Goal: Task Accomplishment & Management: Complete application form

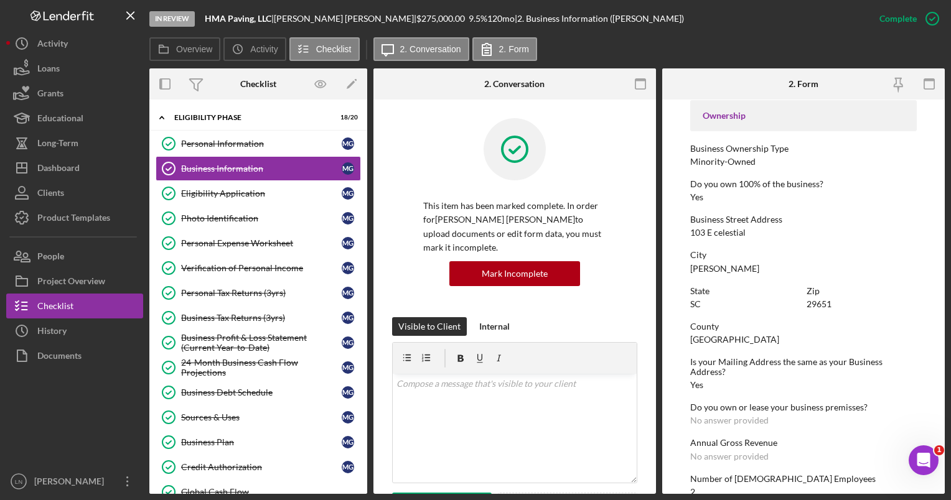
scroll to position [436, 0]
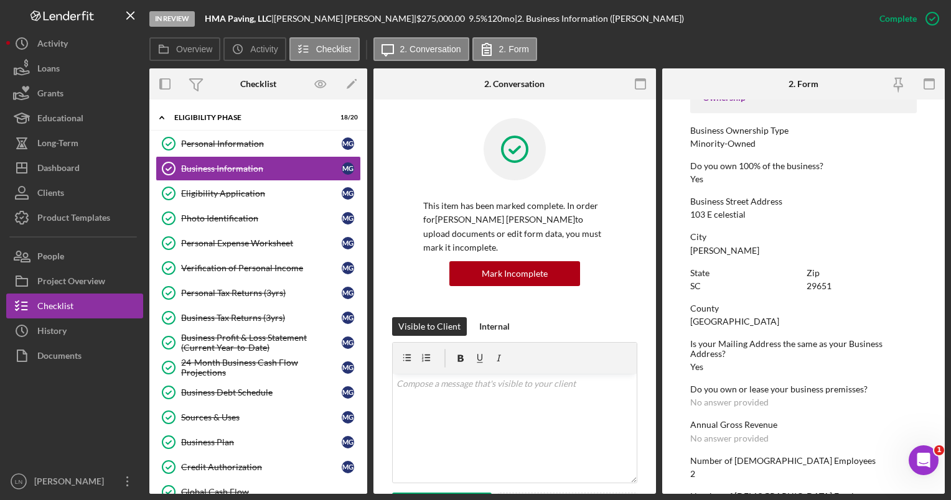
click at [702, 322] on div "[GEOGRAPHIC_DATA]" at bounding box center [734, 322] width 89 height 10
click at [705, 321] on div "[GEOGRAPHIC_DATA]" at bounding box center [734, 322] width 89 height 10
click at [75, 171] on div "Dashboard" at bounding box center [58, 170] width 42 height 28
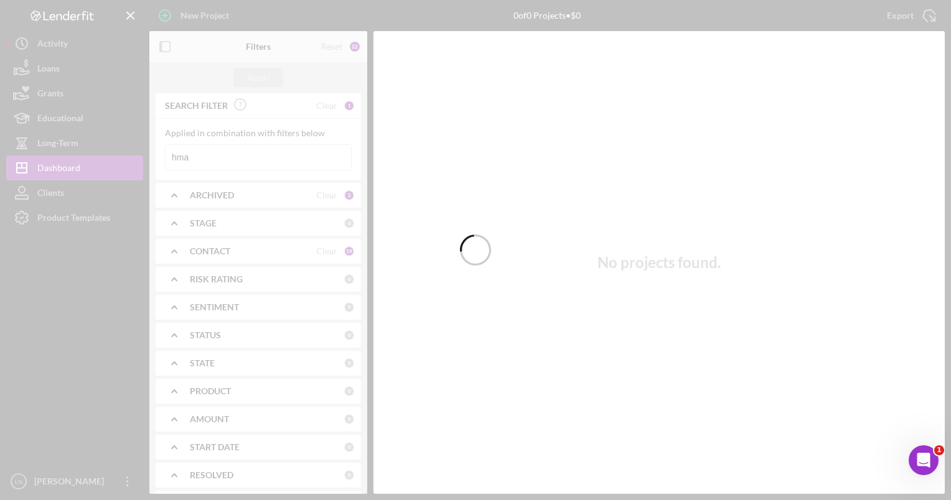
click at [207, 161] on div at bounding box center [475, 250] width 951 height 500
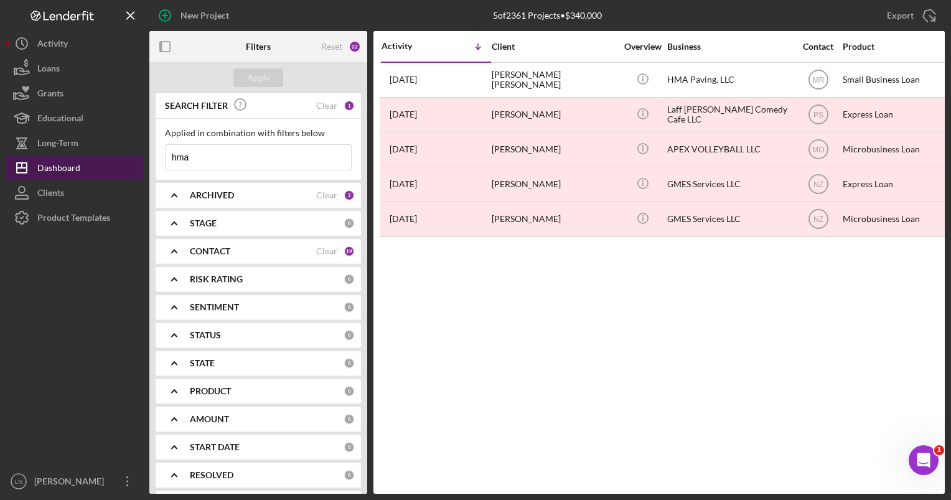
drag, startPoint x: 203, startPoint y: 161, endPoint x: 142, endPoint y: 164, distance: 61.1
click at [142, 164] on div "New Project 5 of 2361 Projects • $340,000 hma Export Icon/Export Filters Reset …" at bounding box center [475, 247] width 939 height 494
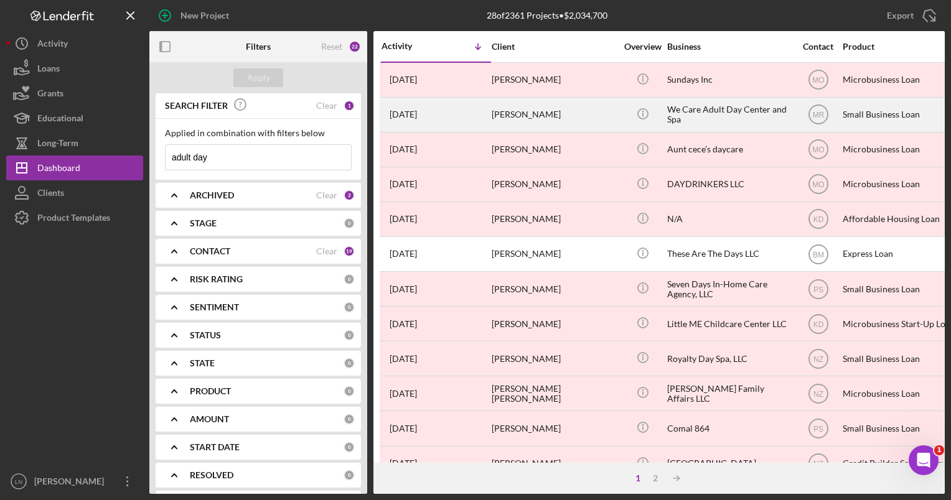
type input "adult day"
click at [699, 110] on div "We Care Adult Day Center and Spa" at bounding box center [729, 114] width 124 height 33
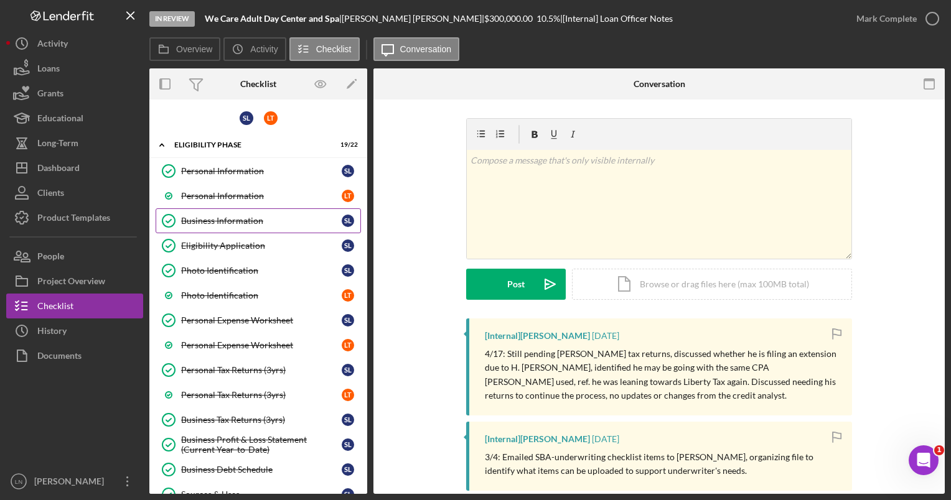
click at [241, 213] on link "Business Information Business Information S L" at bounding box center [258, 221] width 205 height 25
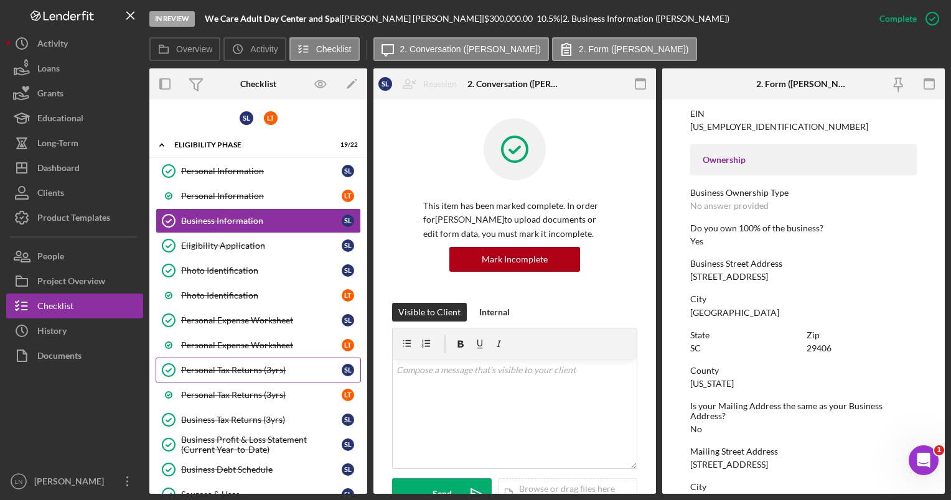
scroll to position [302, 0]
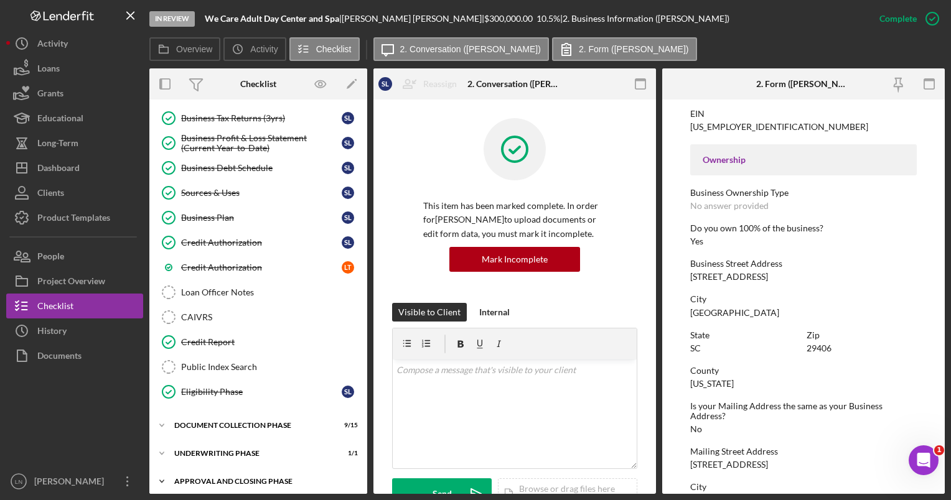
click at [216, 469] on div "Icon/Expander Approval and Closing Phase 4 / 14" at bounding box center [258, 481] width 218 height 25
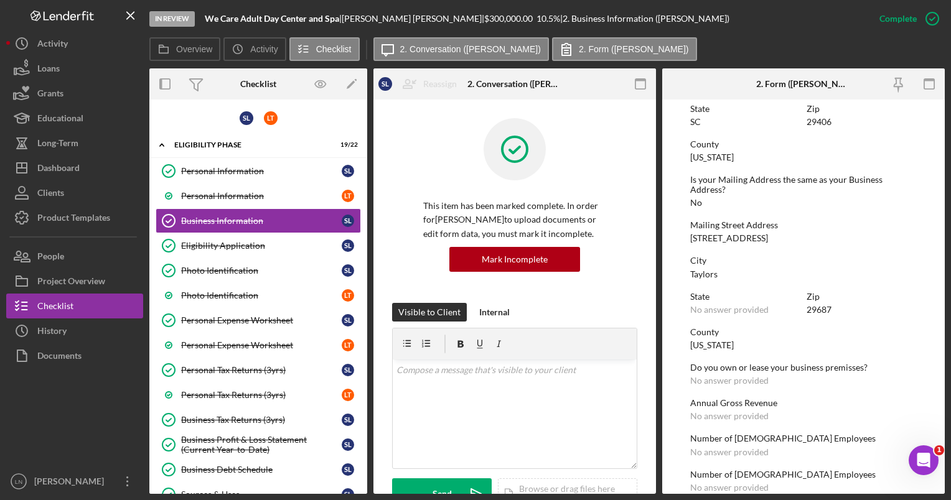
scroll to position [622, 0]
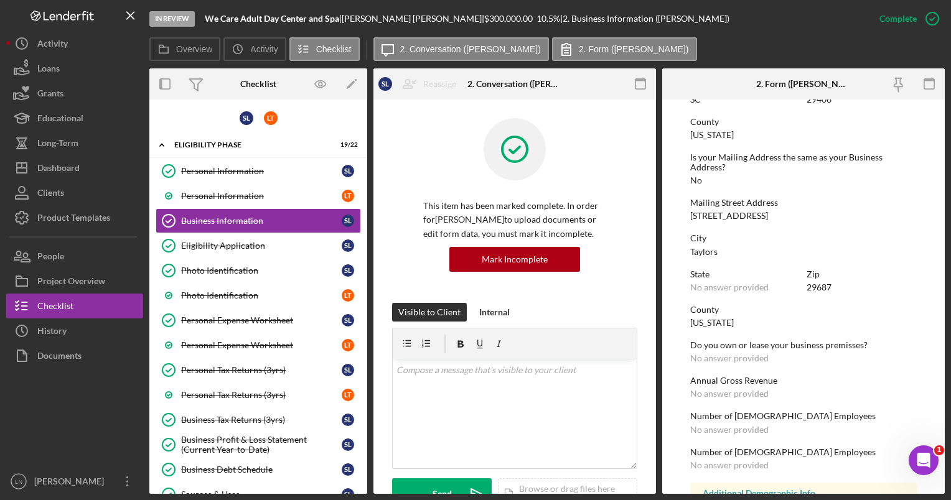
click at [702, 215] on div "[STREET_ADDRESS]" at bounding box center [729, 216] width 78 height 10
copy div "[STREET_ADDRESS]"
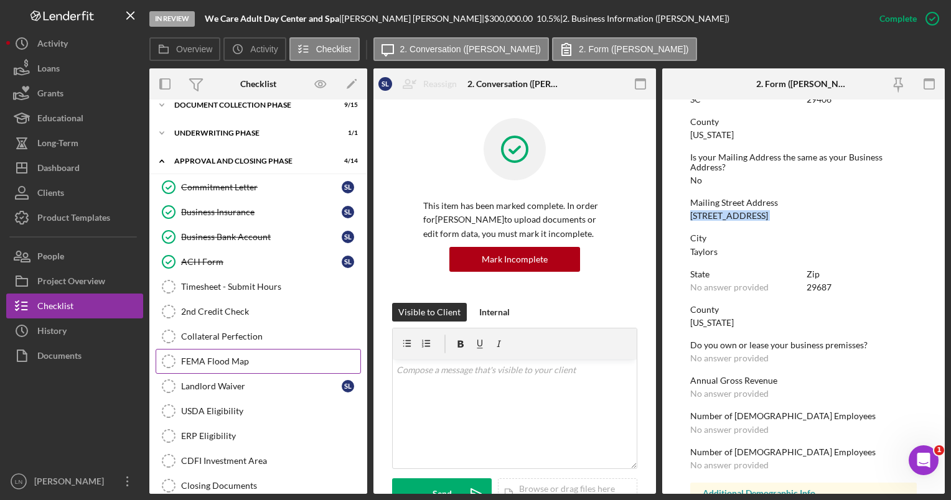
click at [234, 357] on div "FEMA Flood Map" at bounding box center [270, 362] width 179 height 10
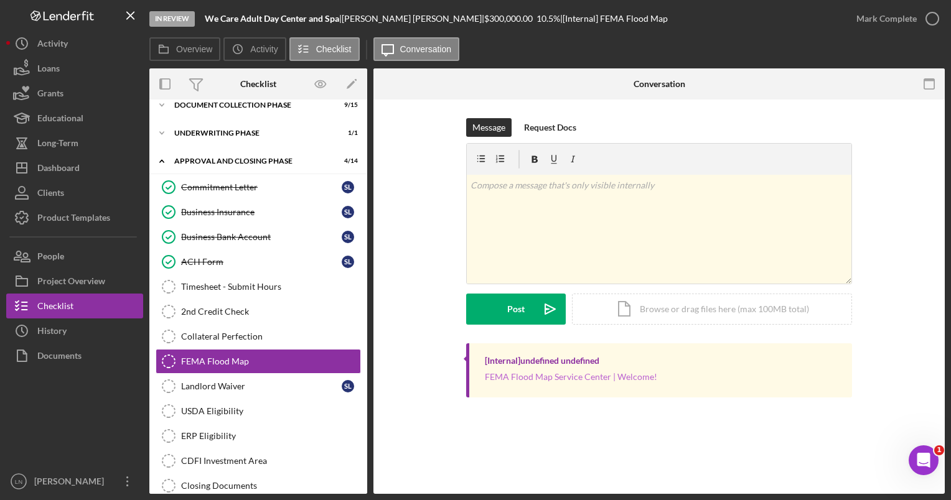
click at [525, 377] on link "FEMA Flood Map Service Center | Welcome!" at bounding box center [571, 377] width 172 height 11
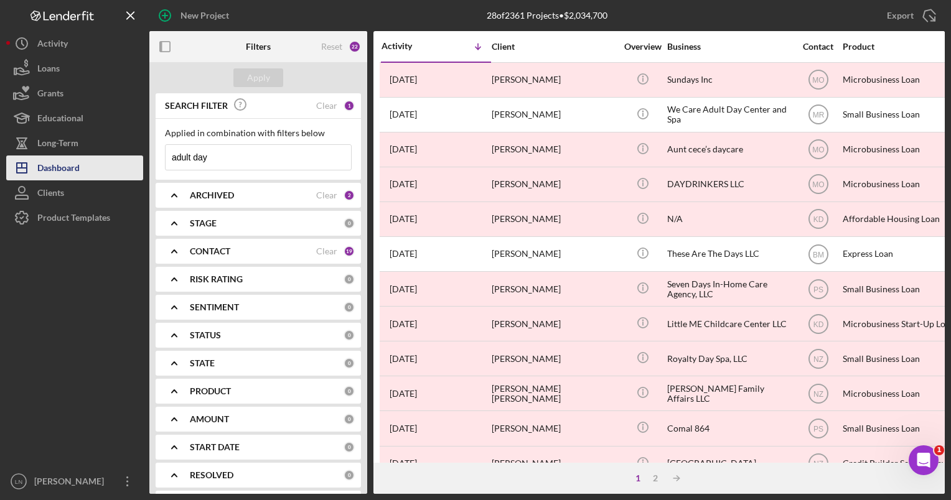
drag, startPoint x: 250, startPoint y: 164, endPoint x: 137, endPoint y: 172, distance: 113.5
click at [137, 172] on div "New Project 28 of 2361 Projects • $2,034,700 adult day Export Icon/Export Filte…" at bounding box center [475, 247] width 939 height 494
click at [229, 158] on input "adult day" at bounding box center [258, 157] width 185 height 25
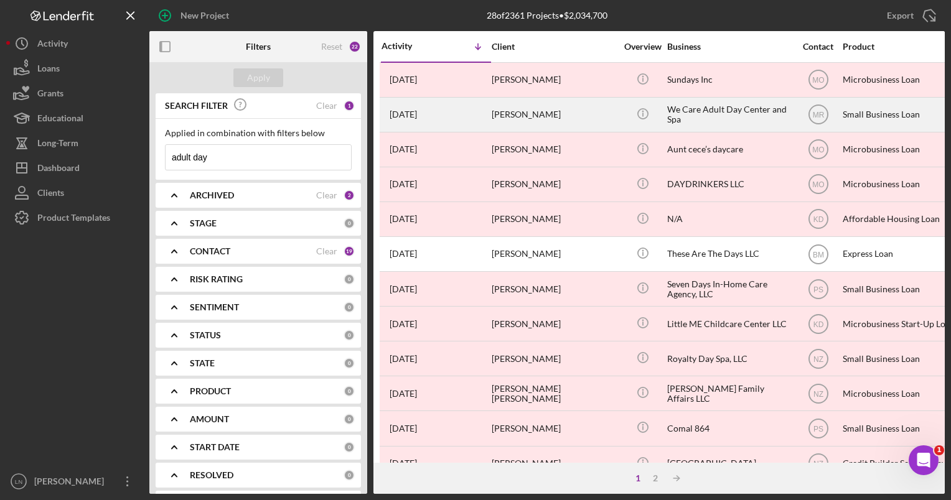
click at [696, 121] on div "We Care Adult Day Center and Spa" at bounding box center [729, 114] width 124 height 33
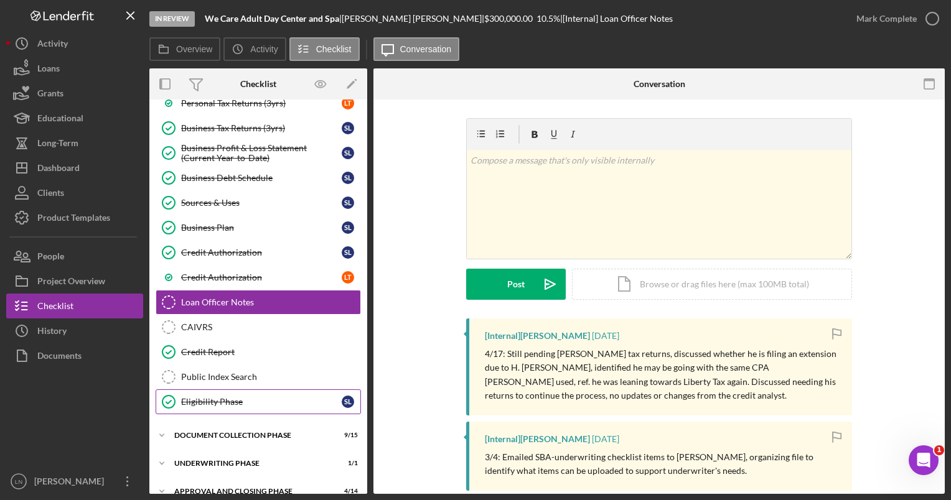
scroll to position [302, 0]
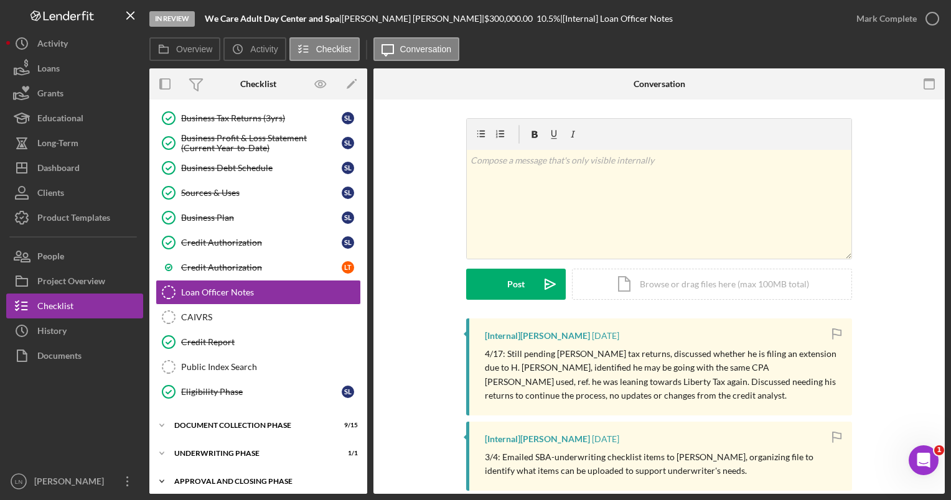
click at [252, 469] on div "Icon/Expander Approval and Closing Phase 4 / 14" at bounding box center [258, 481] width 218 height 25
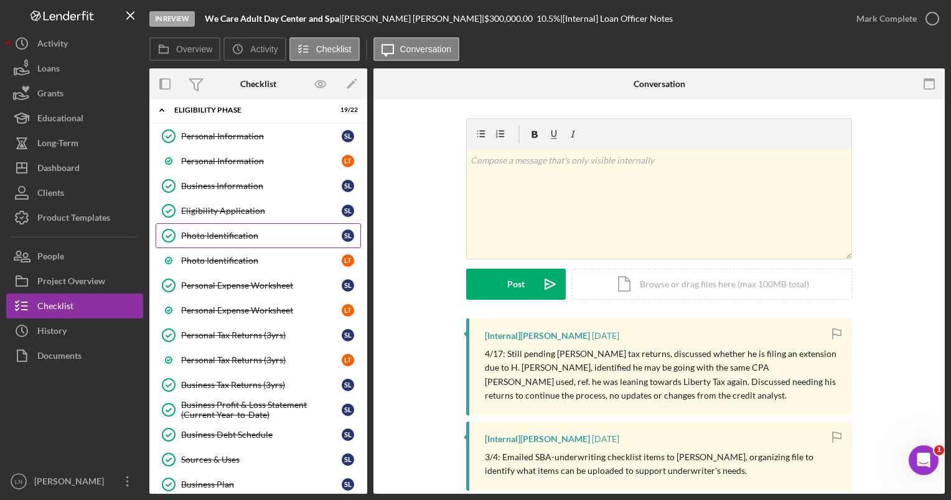
scroll to position [0, 0]
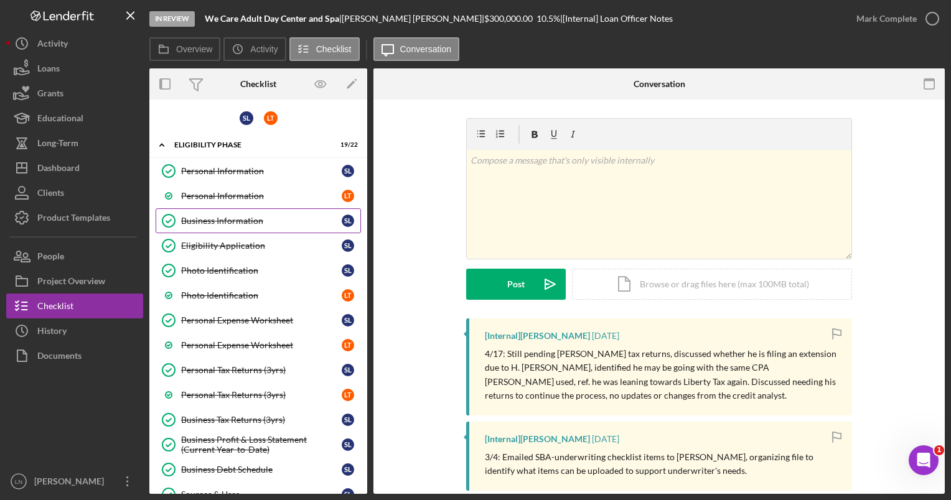
click at [227, 213] on link "Business Information Business Information S L" at bounding box center [258, 221] width 205 height 25
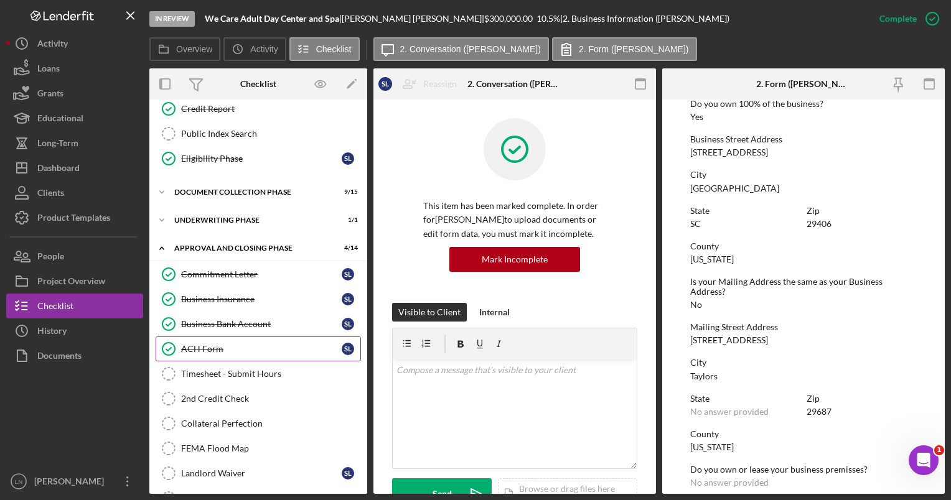
scroll to position [560, 0]
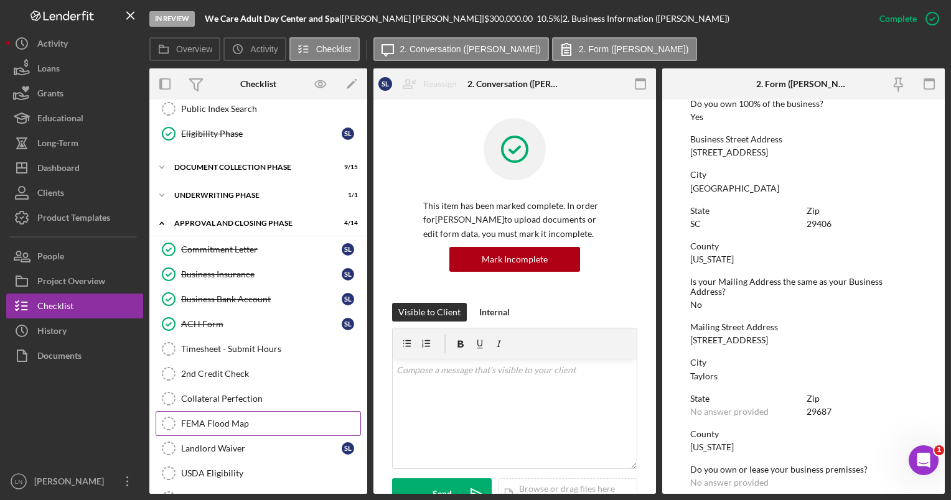
click at [226, 411] on link "FEMA Flood Map FEMA Flood Map" at bounding box center [258, 423] width 205 height 25
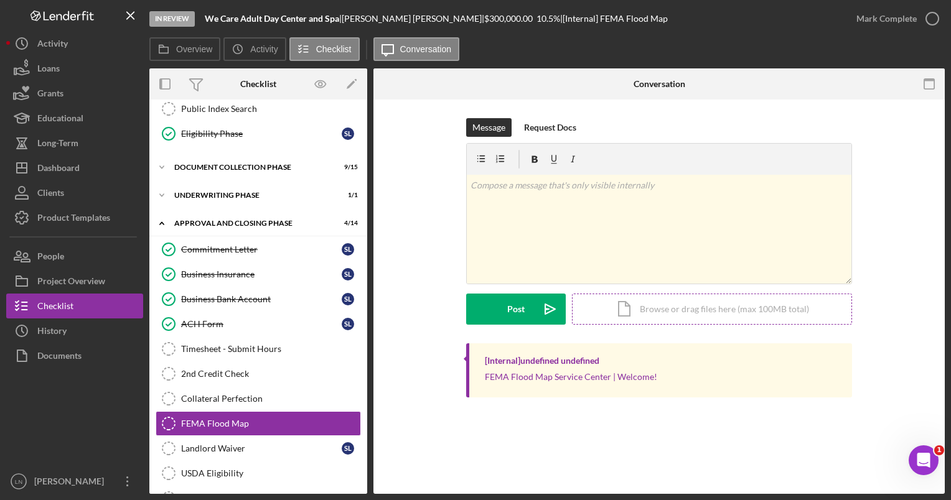
click at [622, 314] on div "Icon/Document Browse or drag files here (max 100MB total) Tap to choose files o…" at bounding box center [712, 309] width 280 height 31
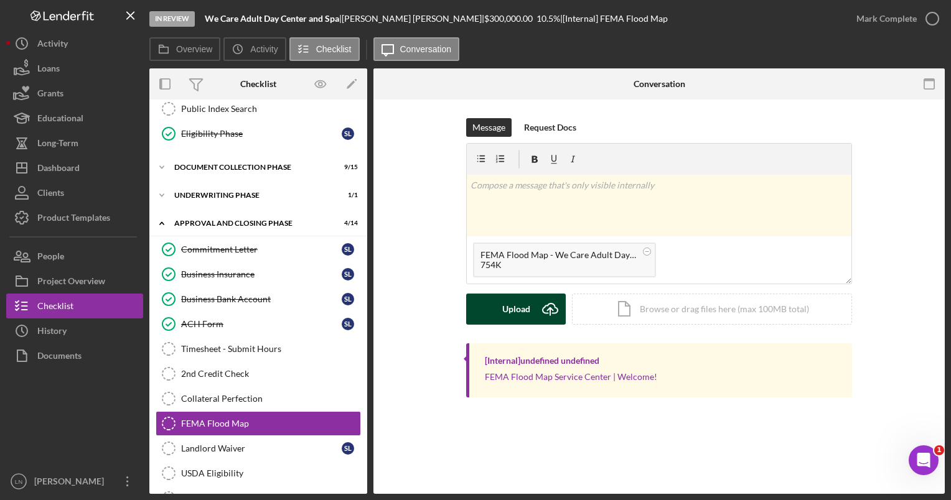
click at [539, 308] on icon "Icon/Upload" at bounding box center [550, 309] width 31 height 31
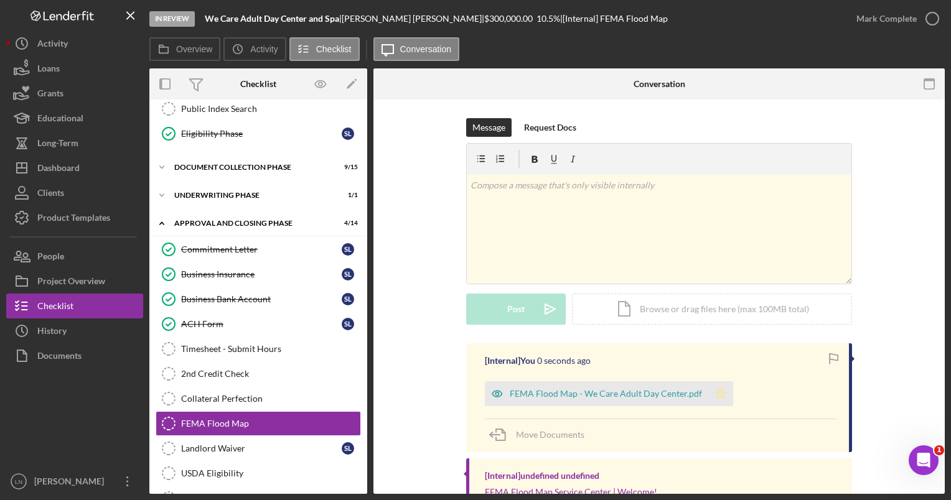
click at [720, 391] on icon "Icon/Star" at bounding box center [720, 394] width 25 height 25
click at [929, 22] on icon "button" at bounding box center [932, 18] width 31 height 31
